Goal: Information Seeking & Learning: Learn about a topic

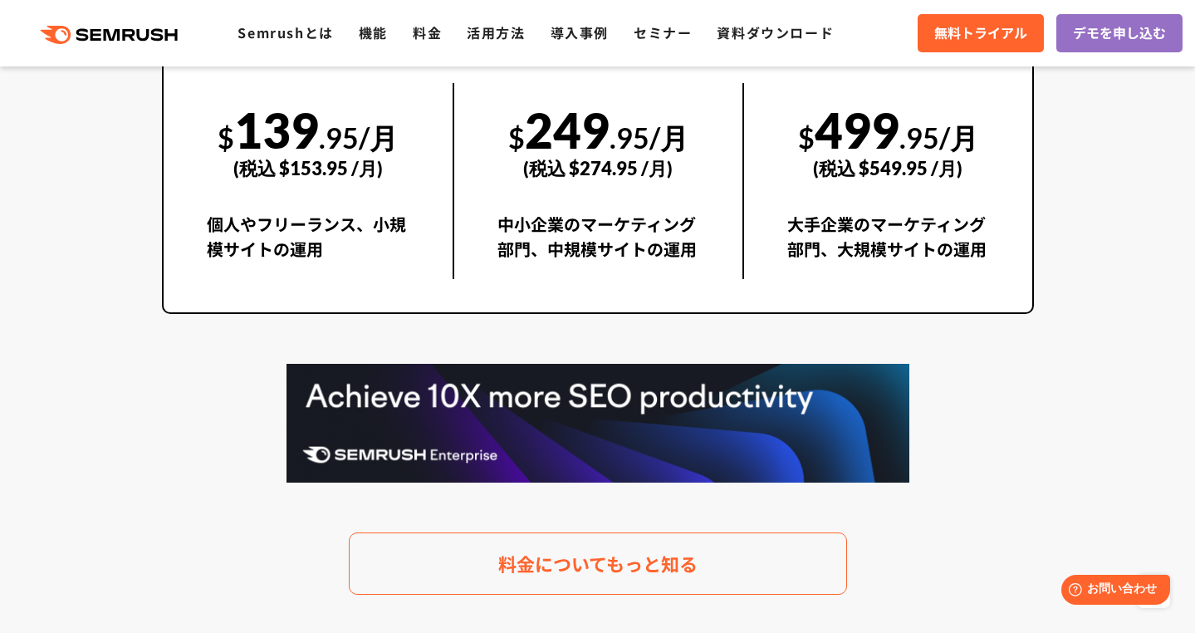
scroll to position [3006, 0]
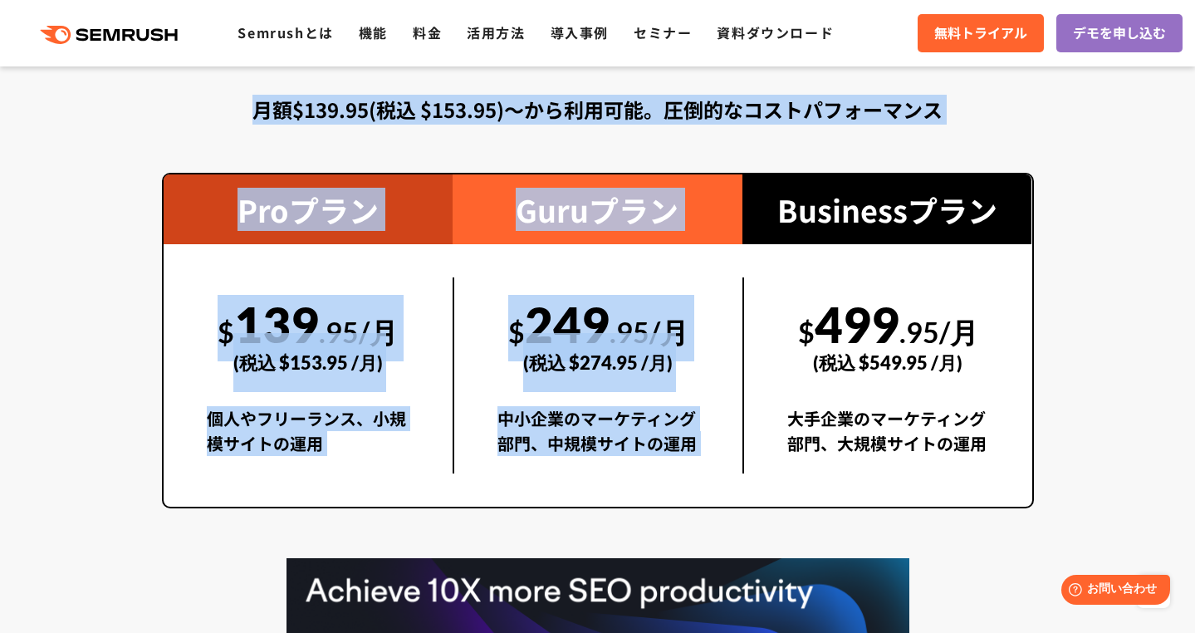
drag, startPoint x: 248, startPoint y: 110, endPoint x: 871, endPoint y: 125, distance: 623.0
click at [871, 125] on div "料金プラン 月額$139.95(税込 $153.95)〜から利用可能。圧倒的なコストパフォーマンス Proプラン $ 139 .95/月 (税込 $153.9…" at bounding box center [598, 399] width 872 height 780
click at [946, 110] on div "月額$139.95(税込 $153.95)〜から利用可能。圧倒的なコストパフォーマンス" at bounding box center [598, 110] width 872 height 30
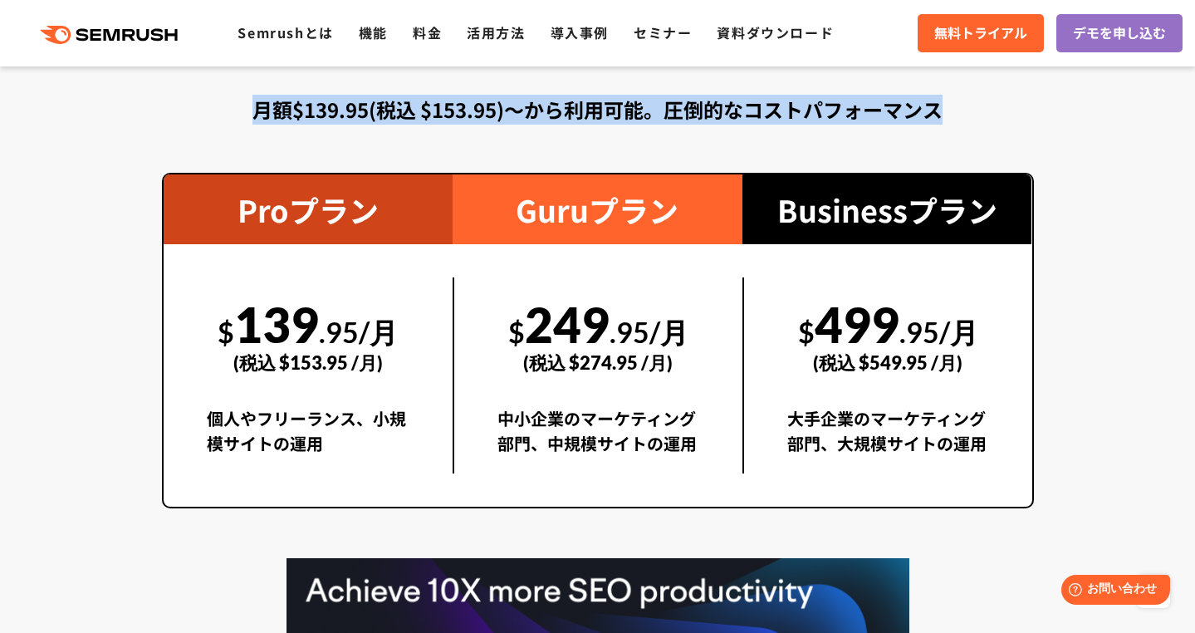
drag, startPoint x: 954, startPoint y: 109, endPoint x: 257, endPoint y: 120, distance: 696.8
click at [257, 120] on div "月額$139.95(税込 $153.95)〜から利用可能。圧倒的なコストパフォーマンス" at bounding box center [598, 110] width 872 height 30
drag, startPoint x: 253, startPoint y: 110, endPoint x: 948, endPoint y: 106, distance: 694.3
click at [948, 105] on div "月額$139.95(税込 $153.95)〜から利用可能。圧倒的なコストパフォーマンス" at bounding box center [598, 110] width 872 height 30
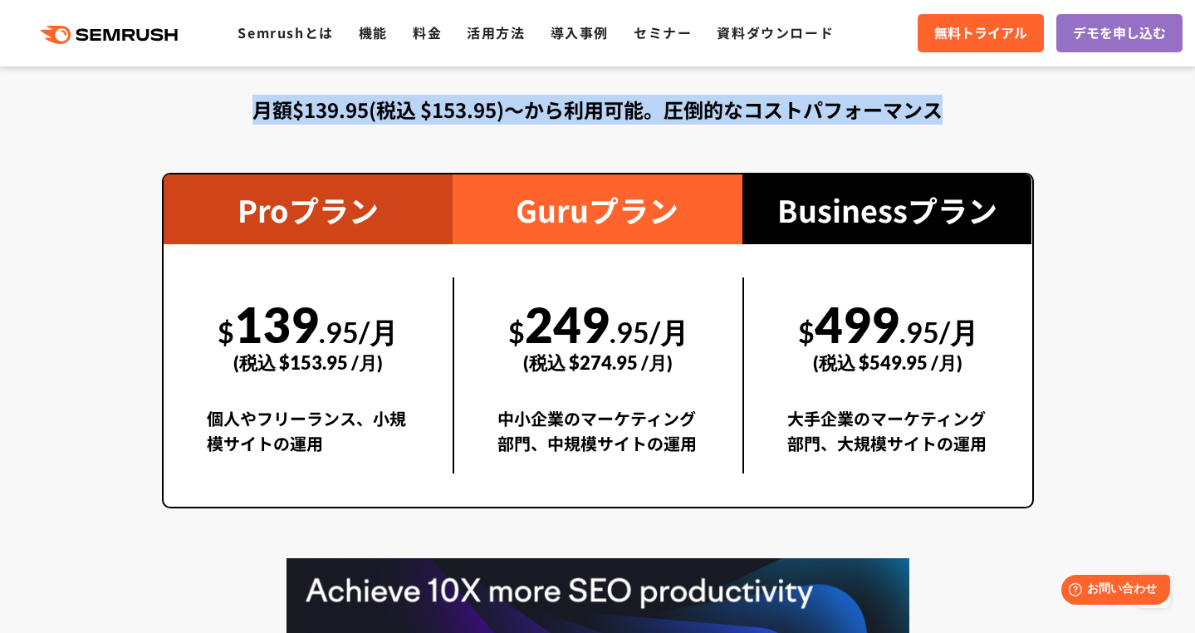
click at [948, 106] on div "月額$139.95(税込 $153.95)〜から利用可能。圧倒的なコストパフォーマンス" at bounding box center [598, 110] width 872 height 30
drag, startPoint x: 944, startPoint y: 108, endPoint x: 463, endPoint y: 66, distance: 483.5
click at [463, 66] on div "料金プラン 月額$139.95(税込 $153.95)〜から利用可能。圧倒的なコストパフォーマンス Proプラン $ 139 .95/月 (税込 $153.9…" at bounding box center [598, 399] width 872 height 780
click at [259, 115] on div "月額$139.95(税込 $153.95)〜から利用可能。圧倒的なコストパフォーマンス" at bounding box center [598, 110] width 872 height 30
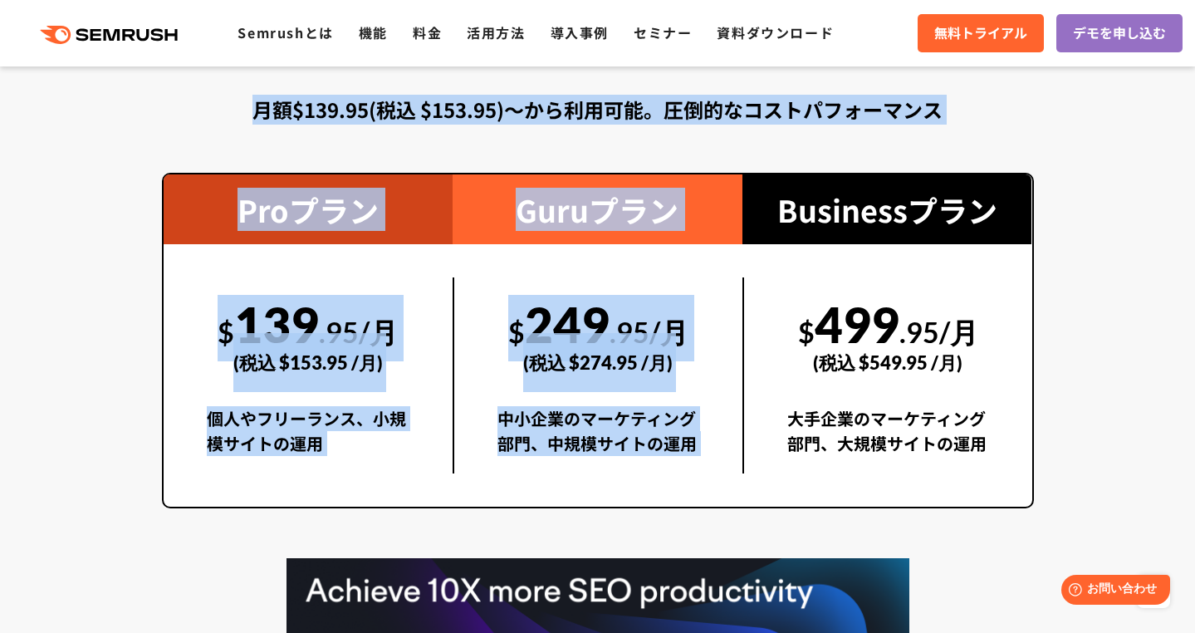
drag, startPoint x: 253, startPoint y: 112, endPoint x: 977, endPoint y: 125, distance: 724.3
click at [977, 125] on div "料金プラン 月額$139.95(税込 $153.95)〜から利用可能。圧倒的なコストパフォーマンス Proプラン $ 139 .95/月 (税込 $153.9…" at bounding box center [598, 399] width 872 height 780
click at [970, 114] on div "月額$139.95(税込 $153.95)〜から利用可能。圧倒的なコストパフォーマンス" at bounding box center [598, 110] width 872 height 30
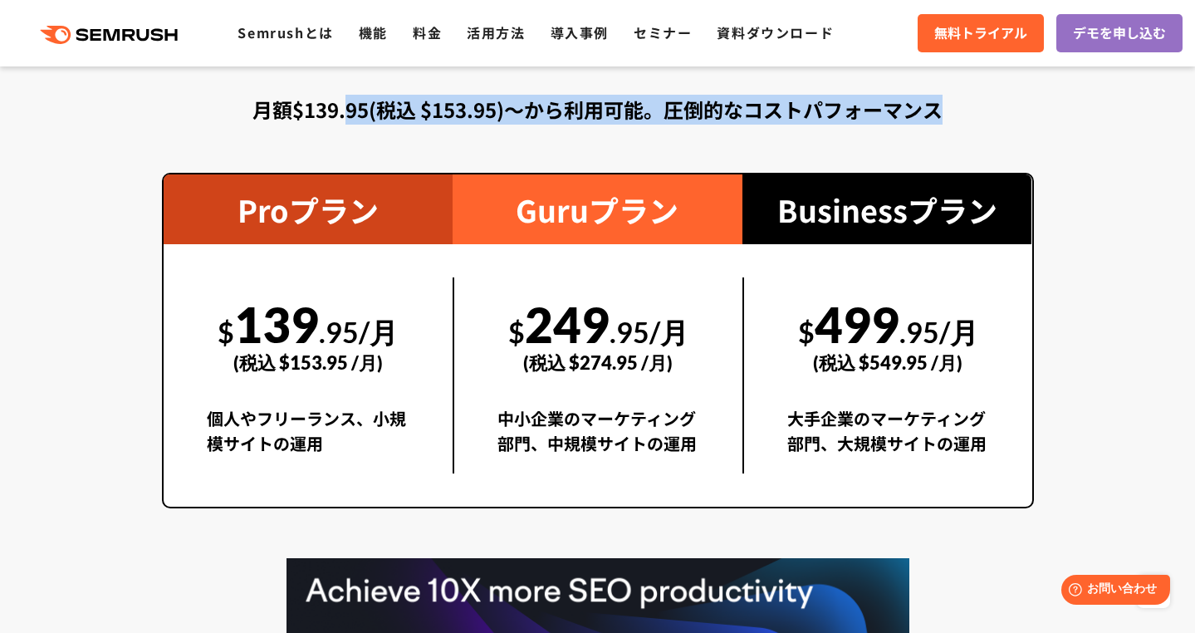
drag, startPoint x: 948, startPoint y: 109, endPoint x: 346, endPoint y: 110, distance: 601.2
click at [346, 110] on div "月額$139.95(税込 $153.95)〜から利用可能。圧倒的なコストパフォーマンス" at bounding box center [598, 110] width 872 height 30
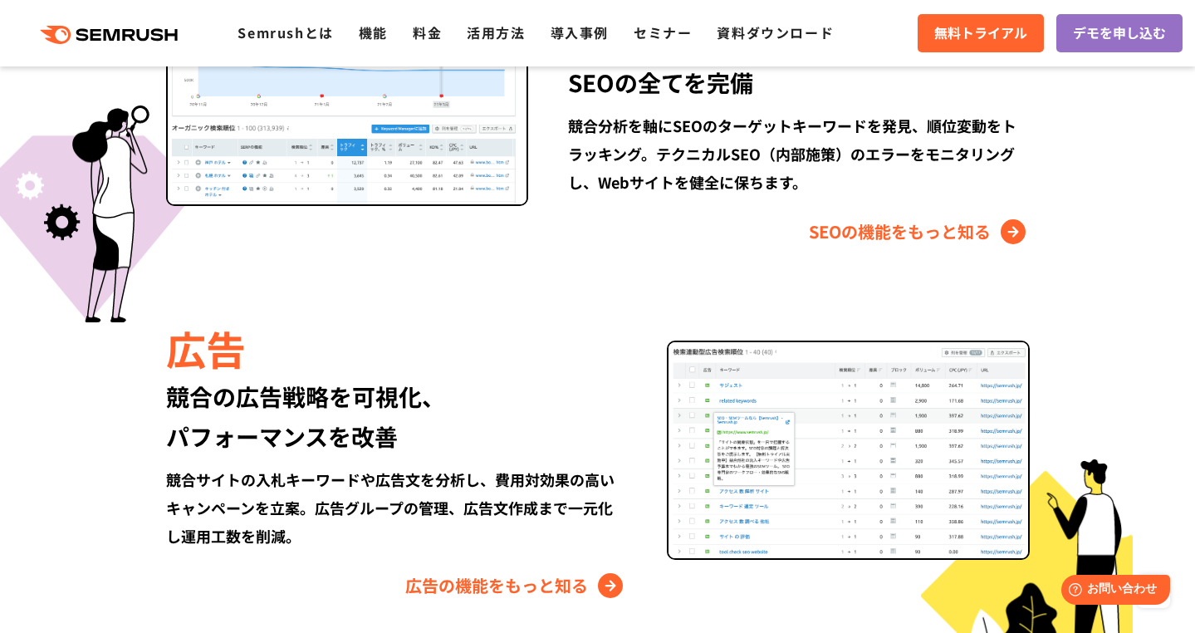
scroll to position [2104, 0]
